Goal: Information Seeking & Learning: Learn about a topic

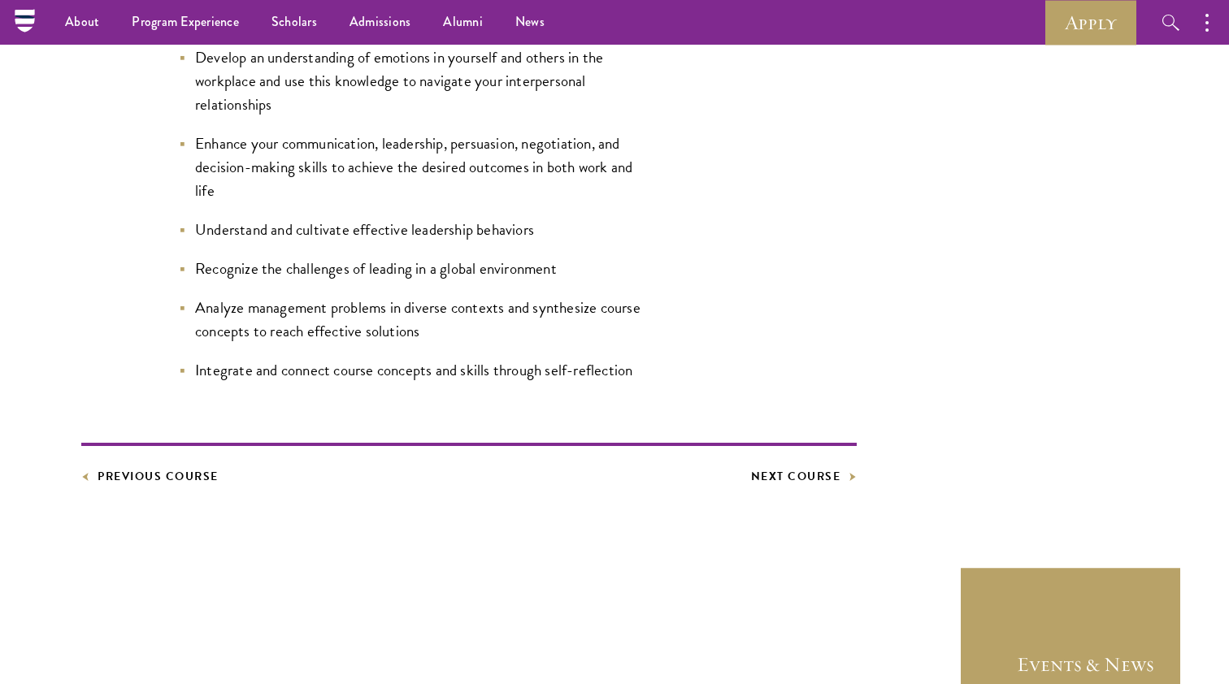
scroll to position [704, 0]
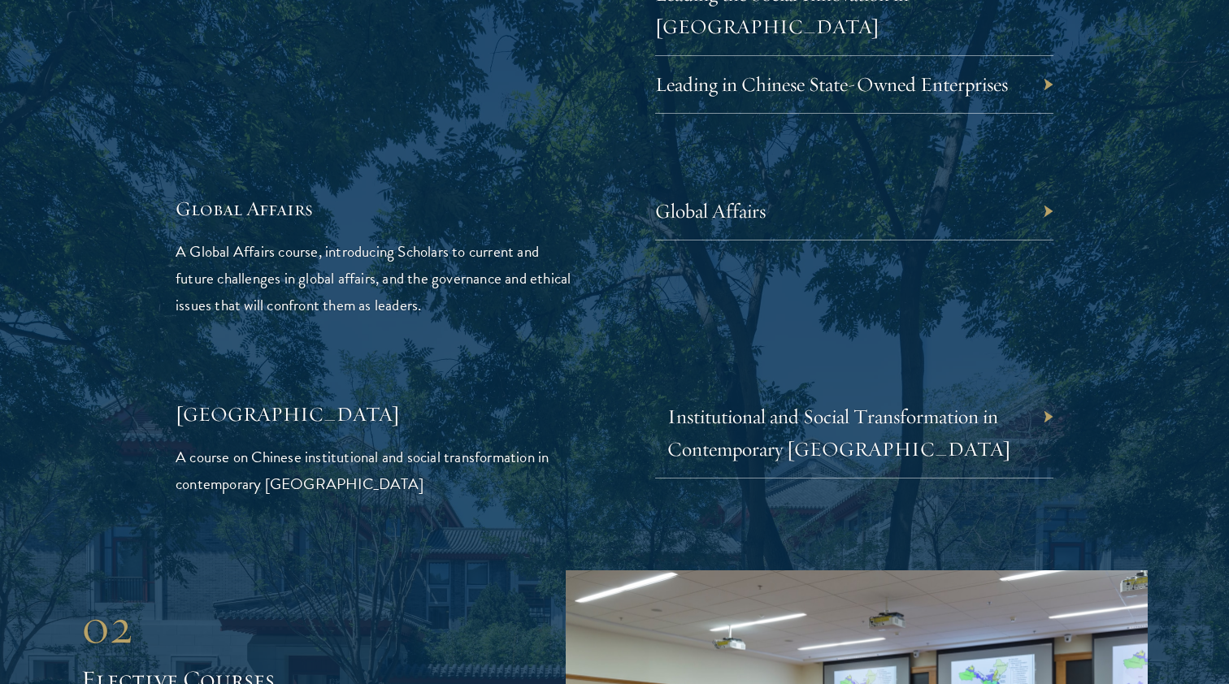
scroll to position [3736, 0]
click at [729, 198] on link "Global Affairs" at bounding box center [722, 210] width 111 height 25
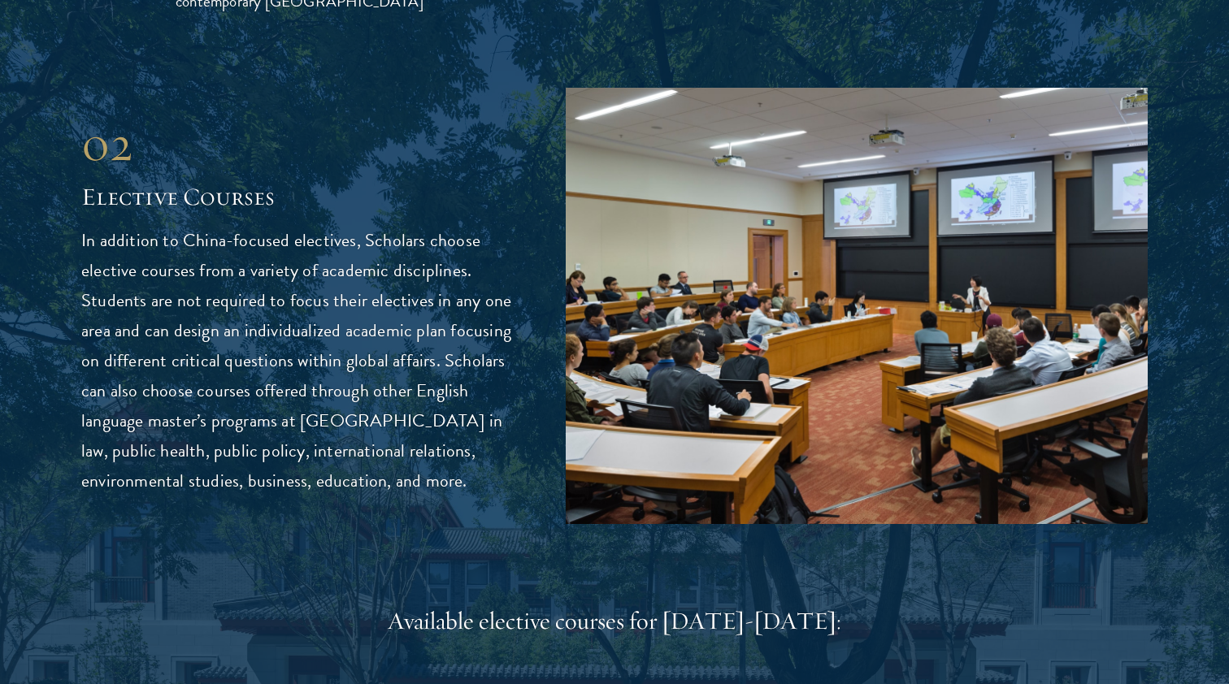
scroll to position [4235, 0]
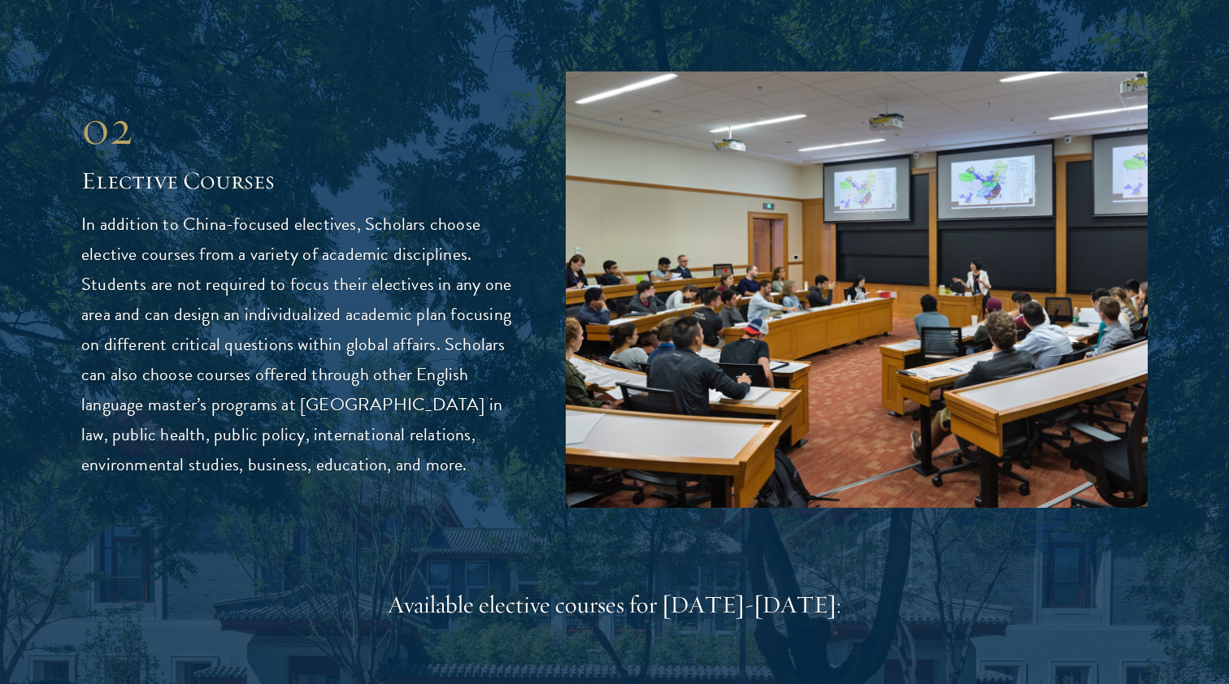
drag, startPoint x: 459, startPoint y: 425, endPoint x: 276, endPoint y: 136, distance: 342.8
click at [276, 136] on div "02 Elective Courses In addition to [GEOGRAPHIC_DATA]-focused electives, Scholar…" at bounding box center [299, 288] width 436 height 381
click at [276, 165] on h2 "Elective Courses" at bounding box center [299, 181] width 436 height 33
drag, startPoint x: 296, startPoint y: 148, endPoint x: 534, endPoint y: 429, distance: 368.6
click at [534, 429] on div "02 Elective Courses 02 Elective Courses In addition to China-focused electives,…" at bounding box center [614, 290] width 1067 height 437
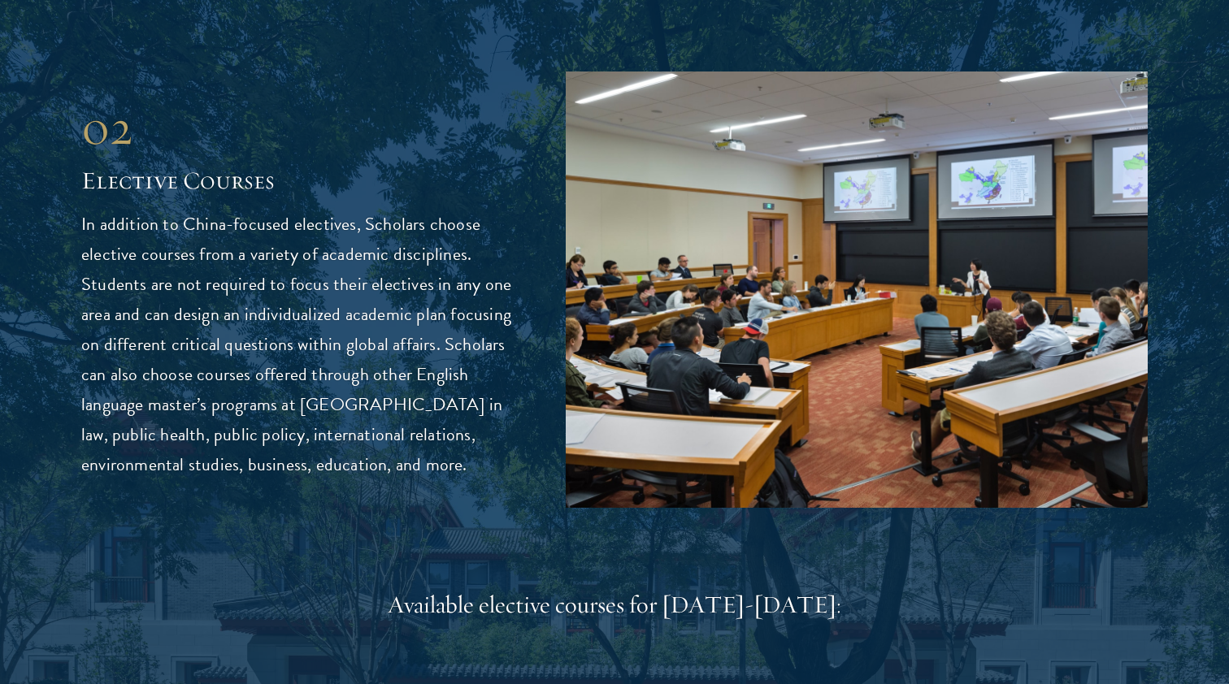
click at [534, 429] on div "02 Elective Courses 02 Elective Courses In addition to China-focused electives,…" at bounding box center [614, 290] width 1067 height 437
drag, startPoint x: 531, startPoint y: 435, endPoint x: 368, endPoint y: 147, distance: 330.5
click at [368, 147] on div "02 Elective Courses 02 Elective Courses In addition to China-focused electives,…" at bounding box center [614, 290] width 1067 height 437
click at [368, 165] on h2 "Elective Courses" at bounding box center [299, 181] width 436 height 33
drag, startPoint x: 364, startPoint y: 147, endPoint x: 485, endPoint y: 460, distance: 335.3
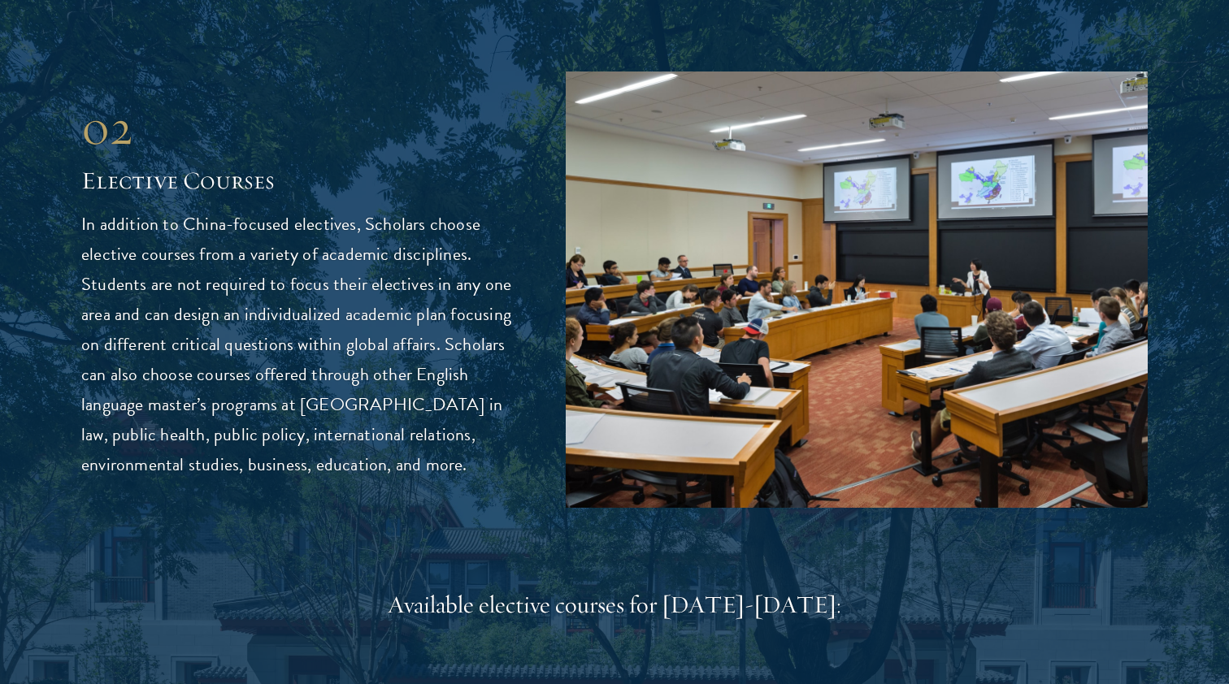
click at [485, 460] on div "02 Elective Courses 02 Elective Courses In addition to China-focused electives,…" at bounding box center [614, 290] width 1067 height 437
drag, startPoint x: 466, startPoint y: 401, endPoint x: 87, endPoint y: 387, distance: 379.1
click at [87, 387] on p "In addition to China-focused electives, Scholars choose elective courses from a…" at bounding box center [299, 345] width 436 height 271
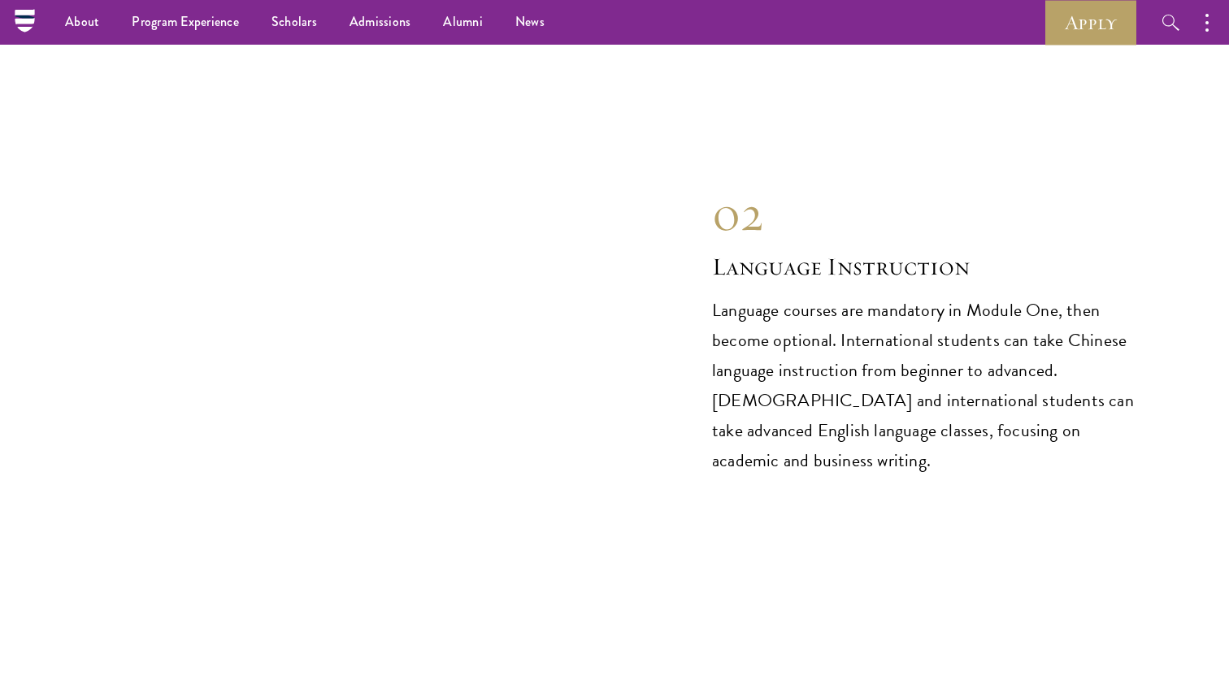
scroll to position [7323, 0]
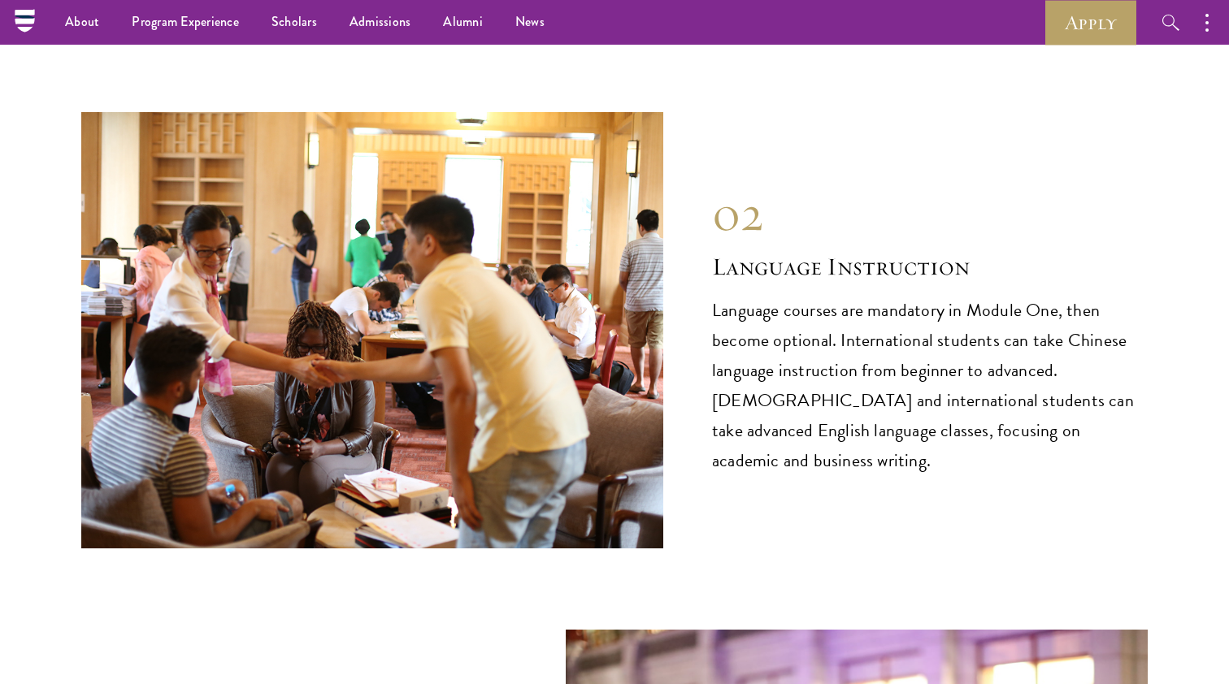
click at [749, 315] on p "Language courses are mandatory in Module One, then become optional. Internation…" at bounding box center [930, 386] width 436 height 180
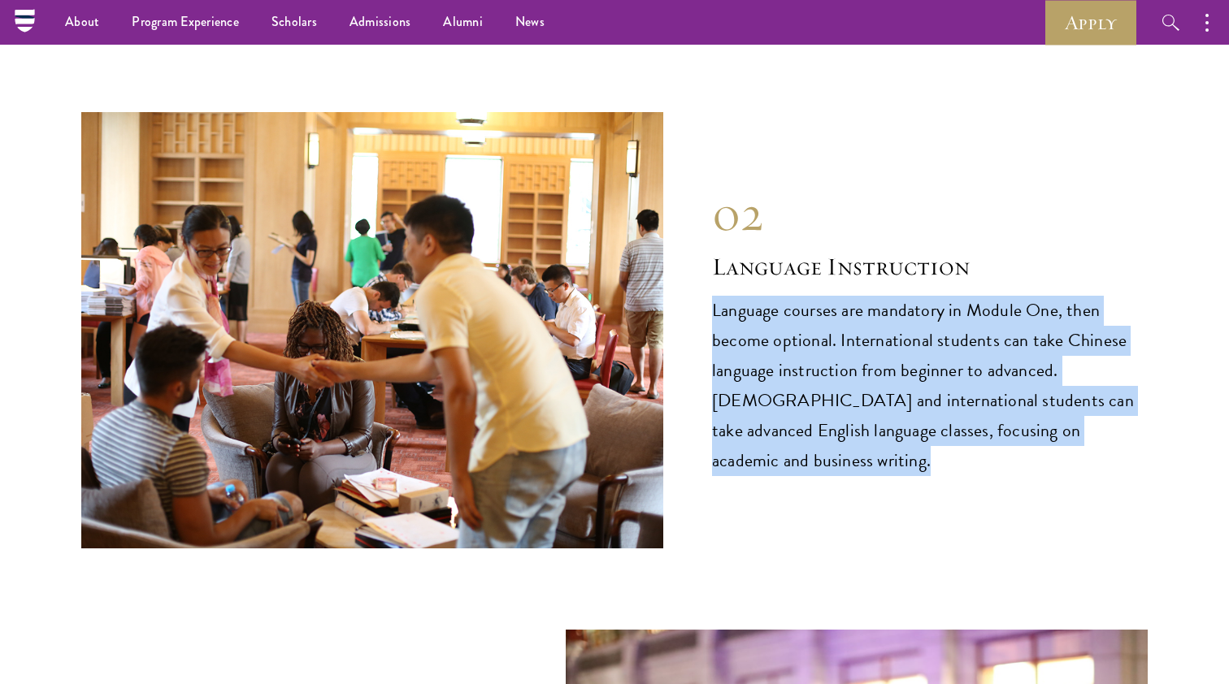
click at [749, 315] on p "Language courses are mandatory in Module One, then become optional. Internation…" at bounding box center [930, 386] width 436 height 180
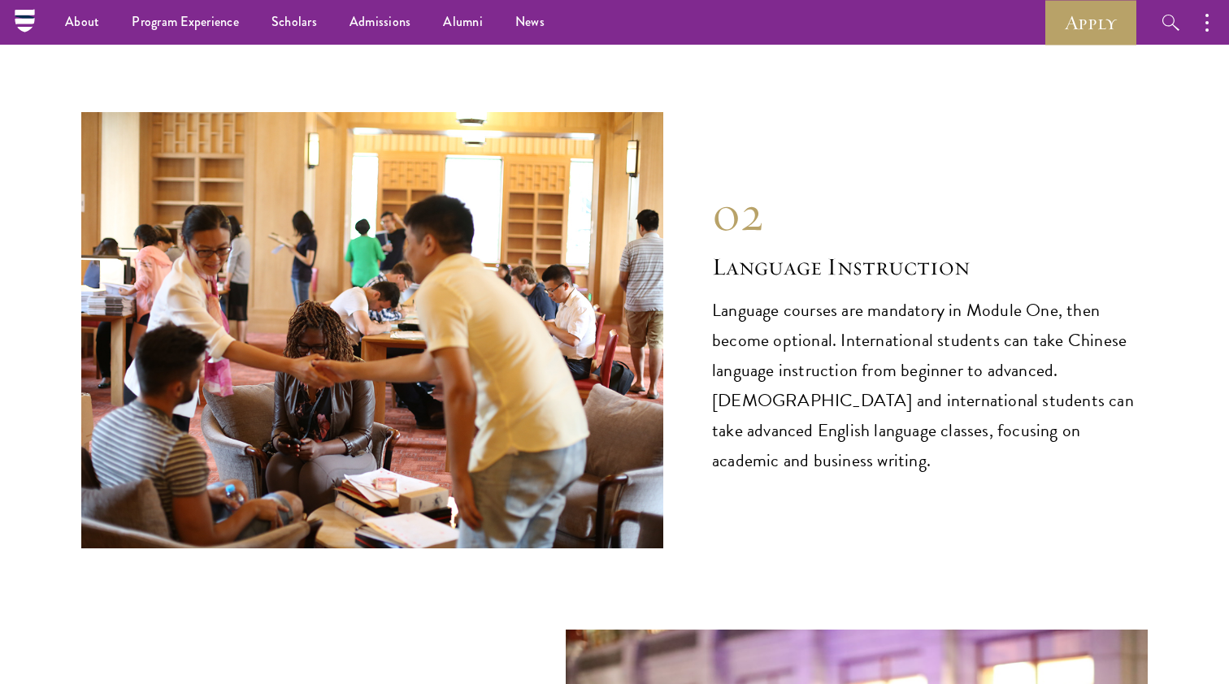
click at [754, 357] on p "Language courses are mandatory in Module One, then become optional. Internation…" at bounding box center [930, 386] width 436 height 180
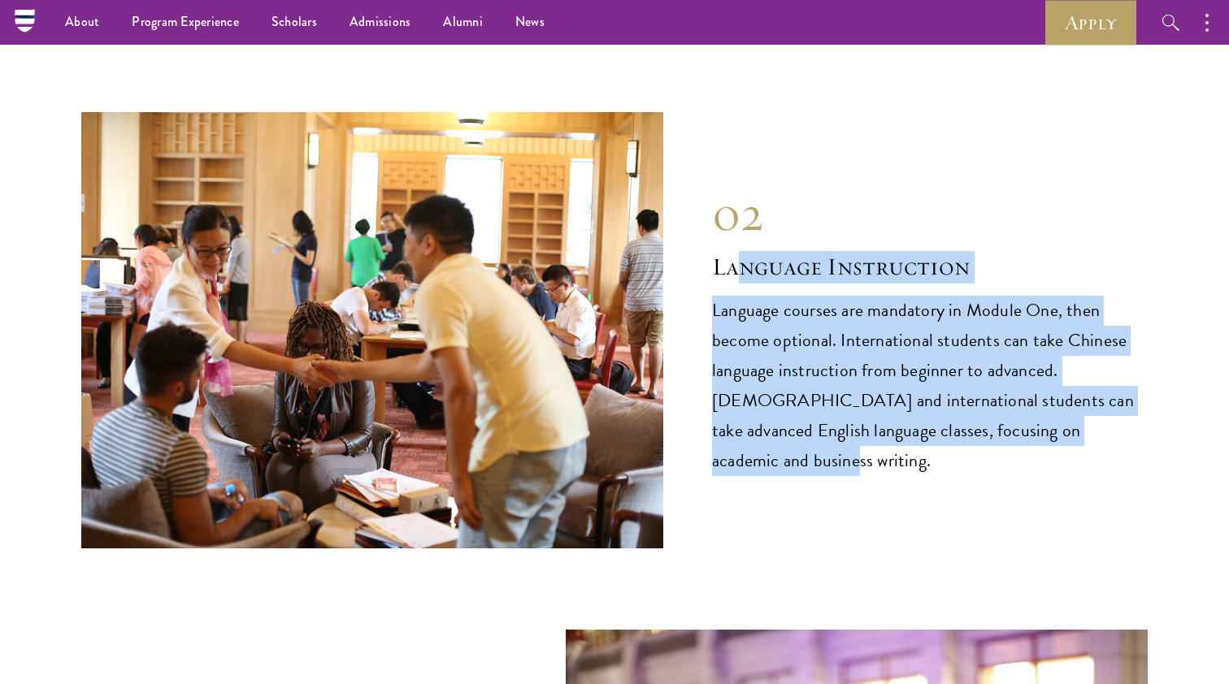
drag, startPoint x: 754, startPoint y: 392, endPoint x: 742, endPoint y: 216, distance: 176.0
click at [742, 216] on div "02 Language Instruction 02 Language Instruction Language courses are mandatory …" at bounding box center [614, 330] width 1067 height 437
click at [742, 251] on h2 "Language Instruction" at bounding box center [930, 267] width 436 height 33
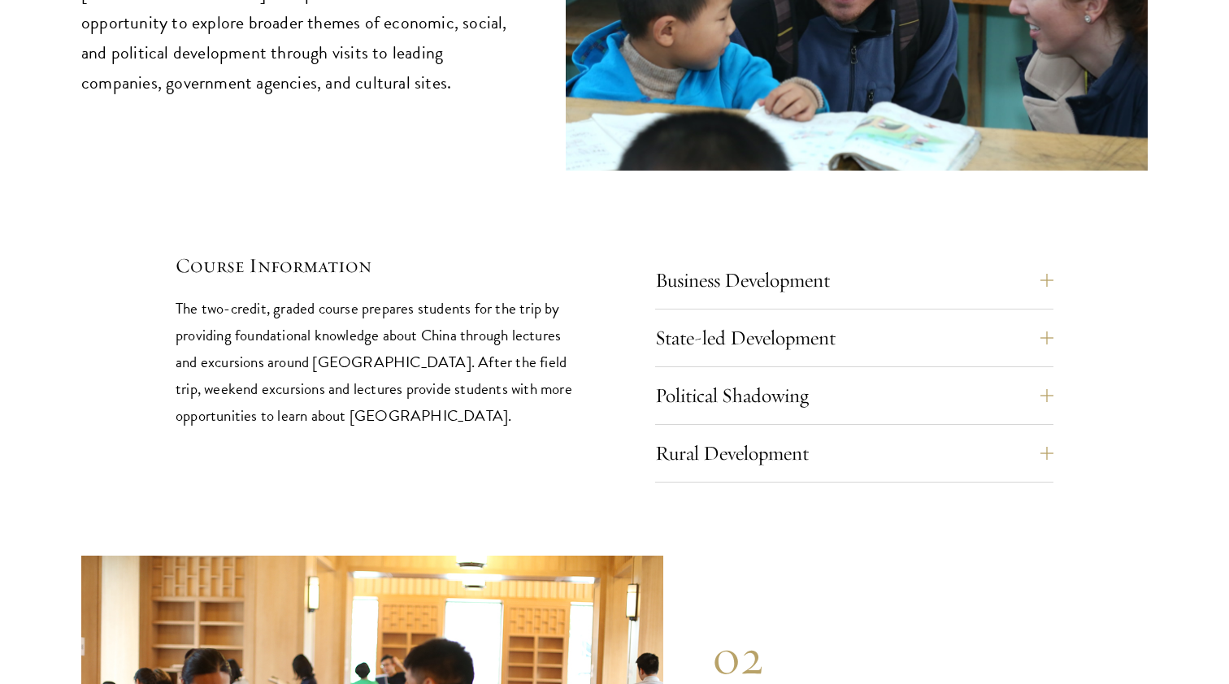
scroll to position [6988, 0]
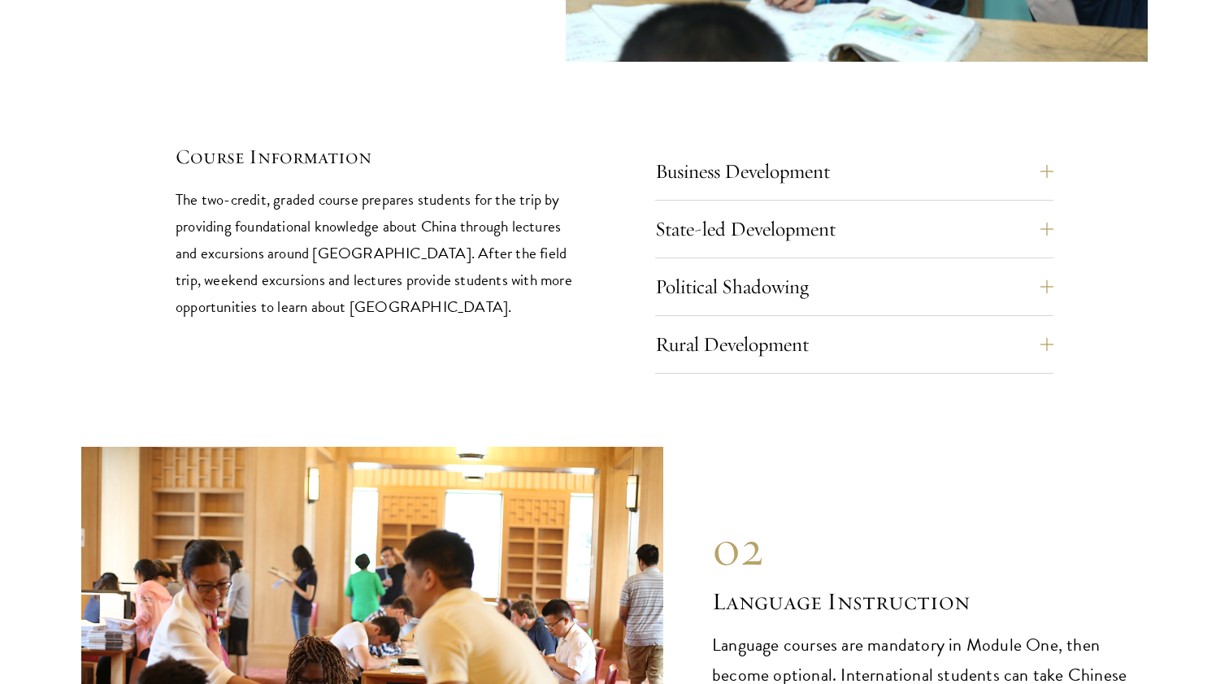
click at [922, 232] on div "Business Development Business Development trips take students to cutting edge c…" at bounding box center [854, 263] width 398 height 222
click at [903, 267] on button "Political Shadowing" at bounding box center [866, 286] width 398 height 39
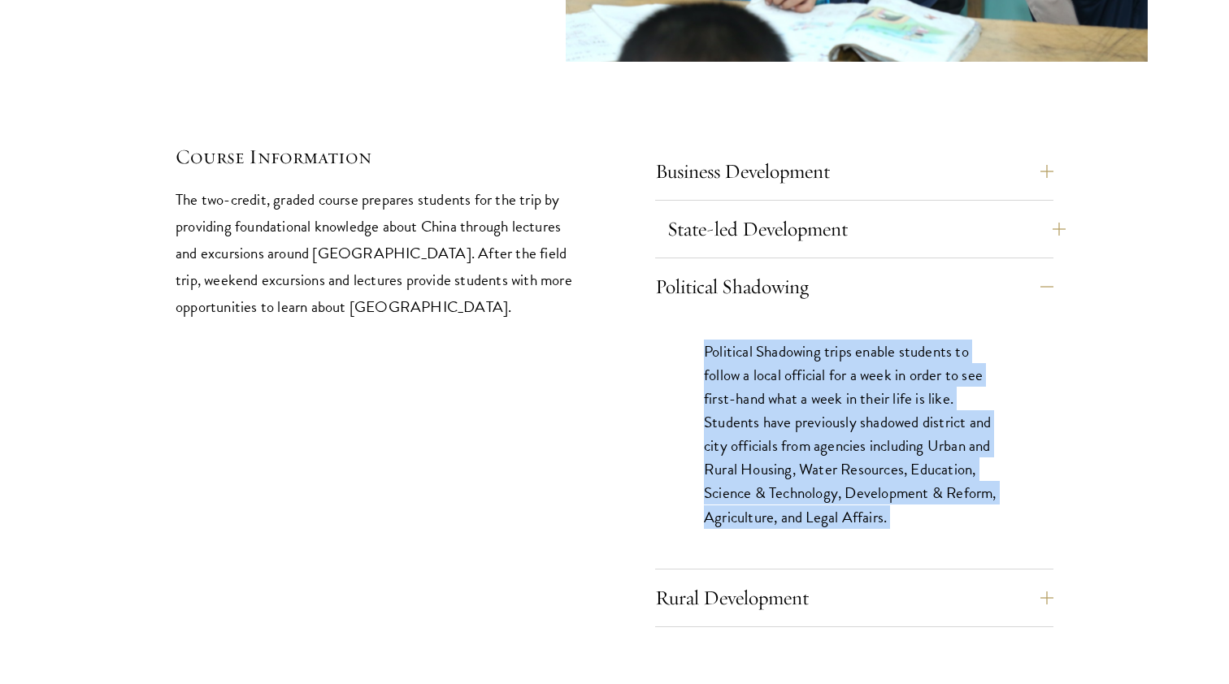
click at [865, 210] on button "State-led Development" at bounding box center [866, 229] width 398 height 39
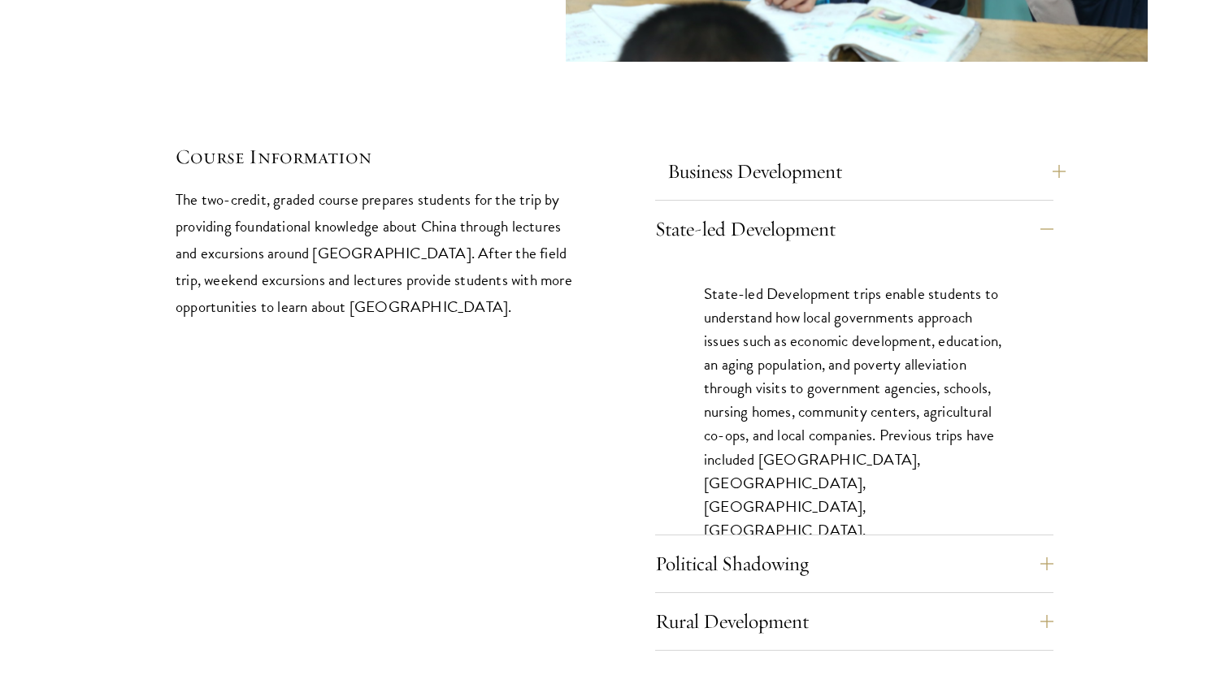
click at [837, 152] on button "Business Development" at bounding box center [866, 171] width 398 height 39
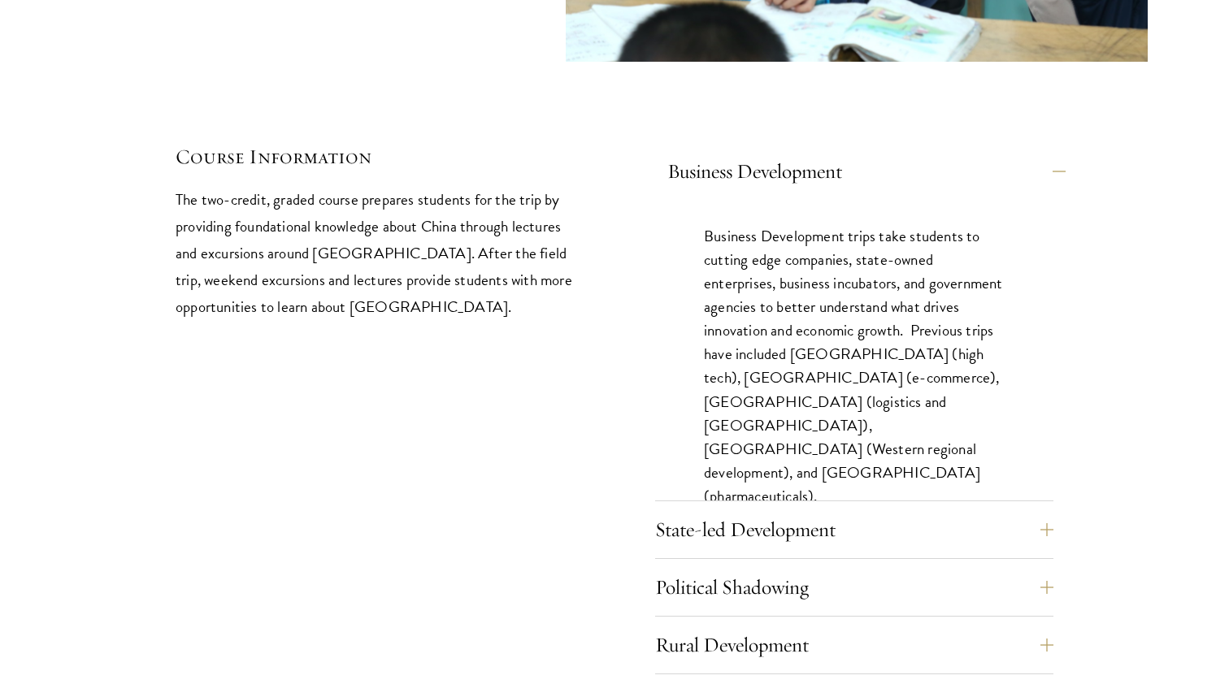
click at [837, 152] on button "Business Development" at bounding box center [866, 171] width 398 height 39
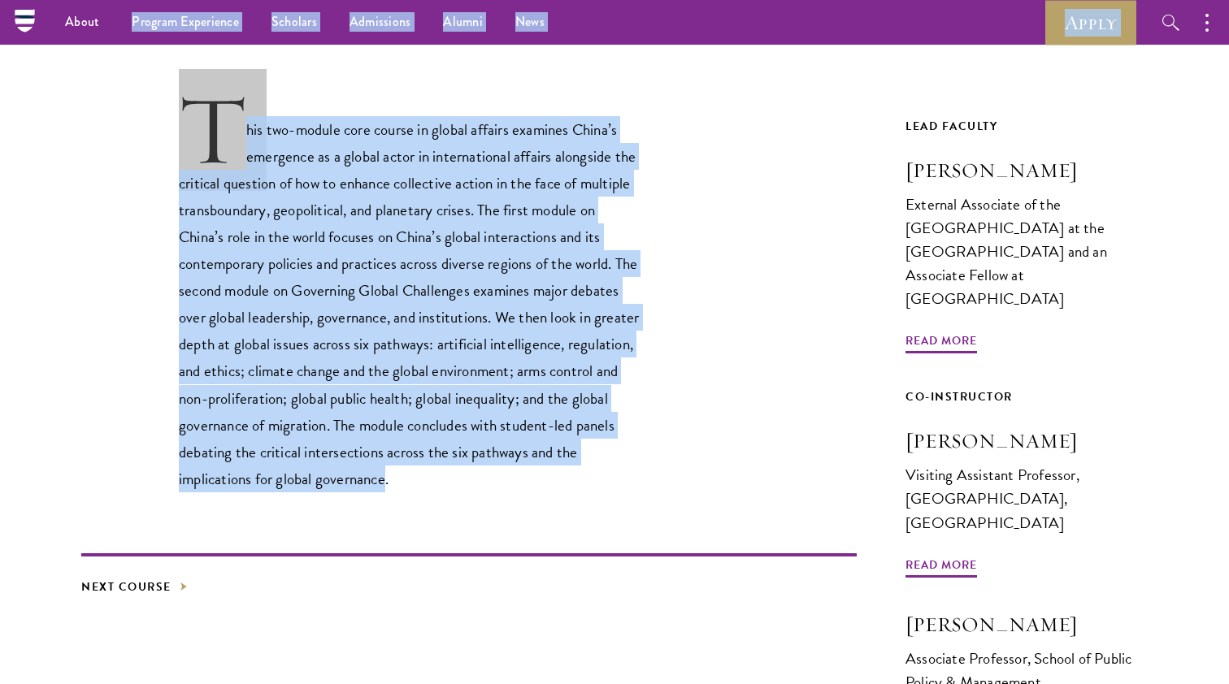
scroll to position [463, 0]
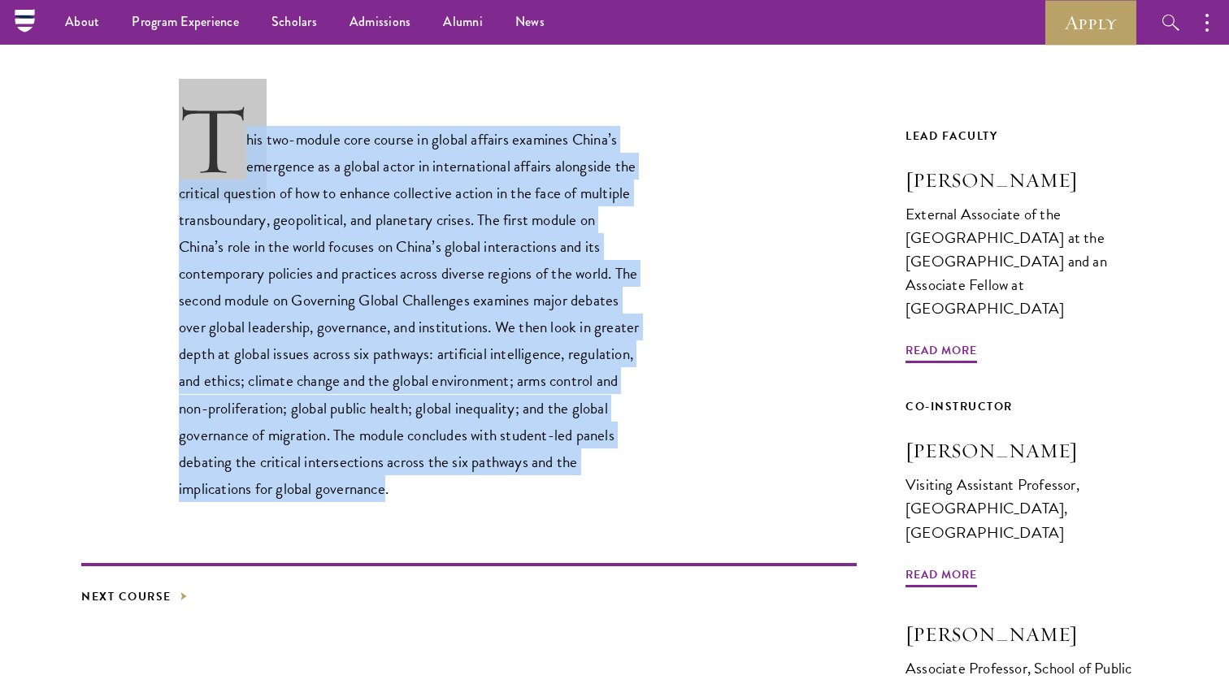
drag, startPoint x: 436, startPoint y: 461, endPoint x: 224, endPoint y: 126, distance: 396.5
click at [224, 126] on p "This two-module core course in global affairs examines China’s emergence as a g…" at bounding box center [410, 302] width 463 height 400
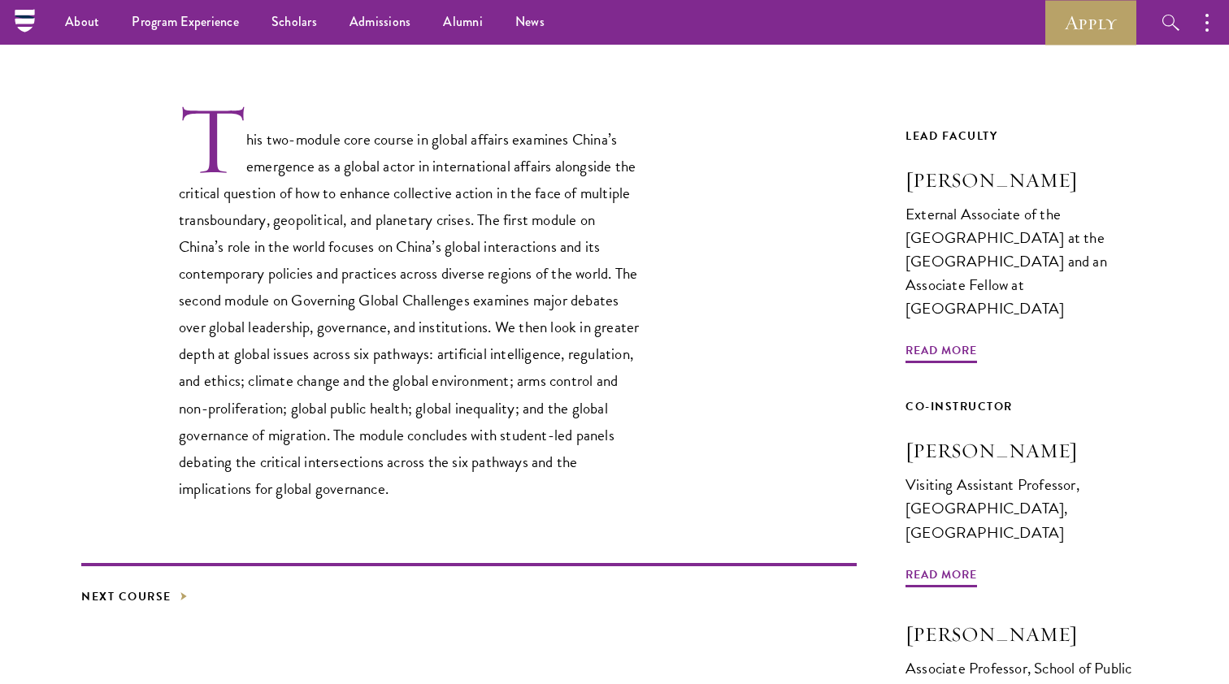
click at [259, 178] on p "This two-module core course in global affairs examines China’s emergence as a g…" at bounding box center [410, 302] width 463 height 400
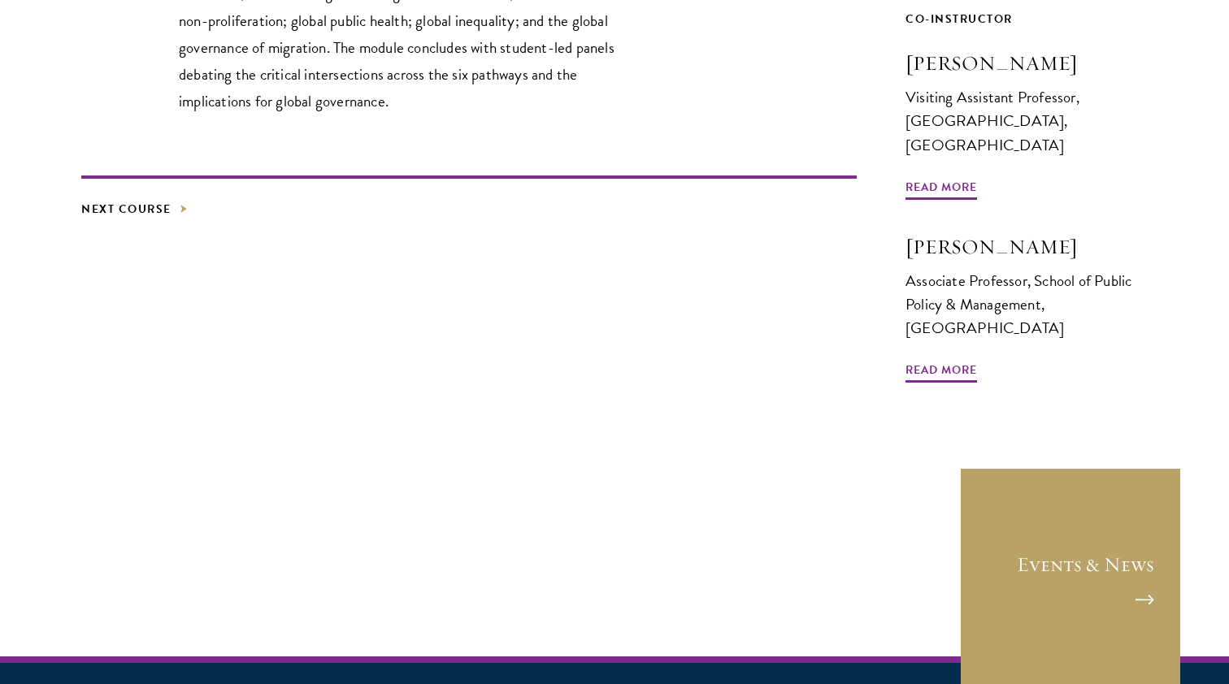
scroll to position [927, 0]
